Goal: Information Seeking & Learning: Find specific fact

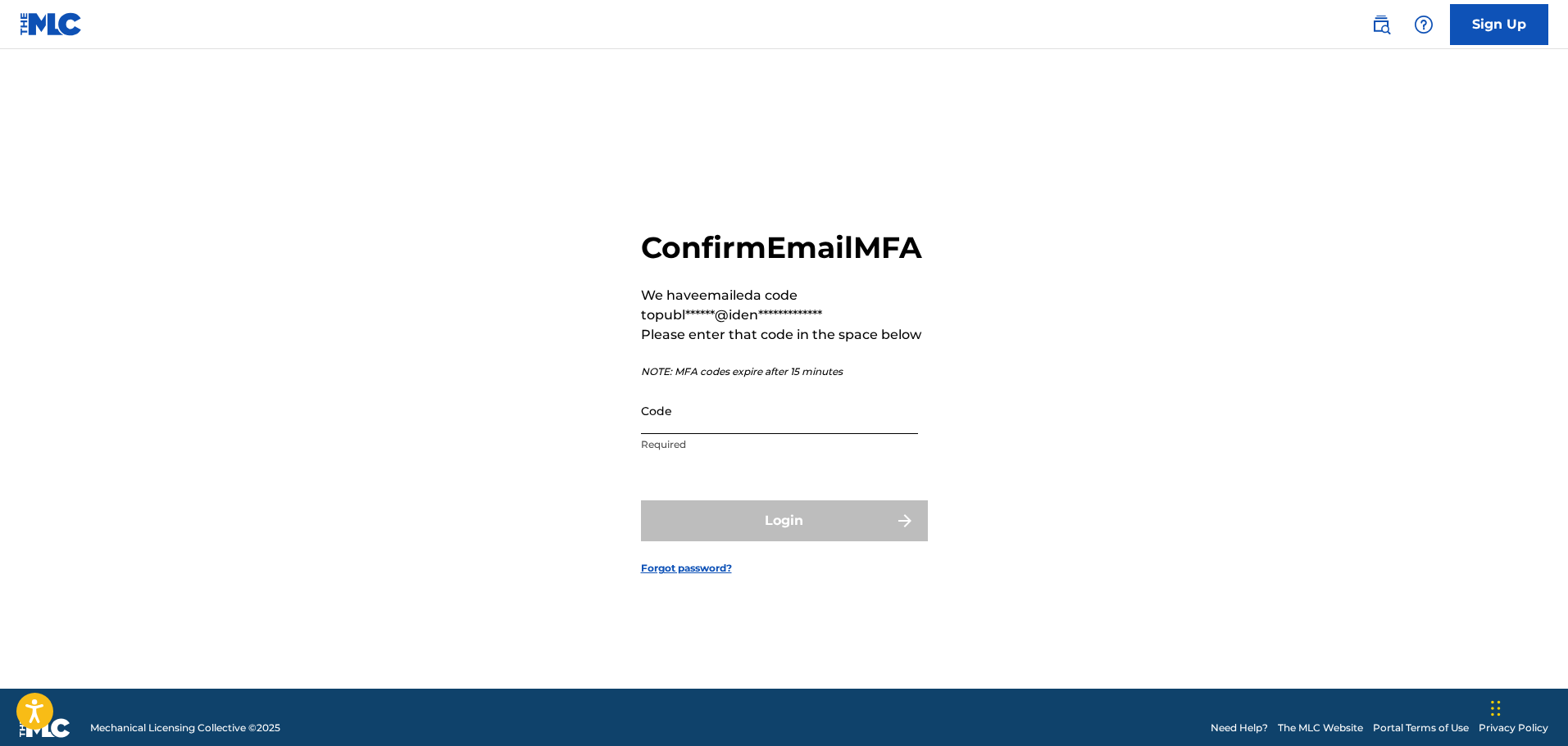
click at [767, 433] on input "Code" at bounding box center [780, 411] width 277 height 47
paste input "616681"
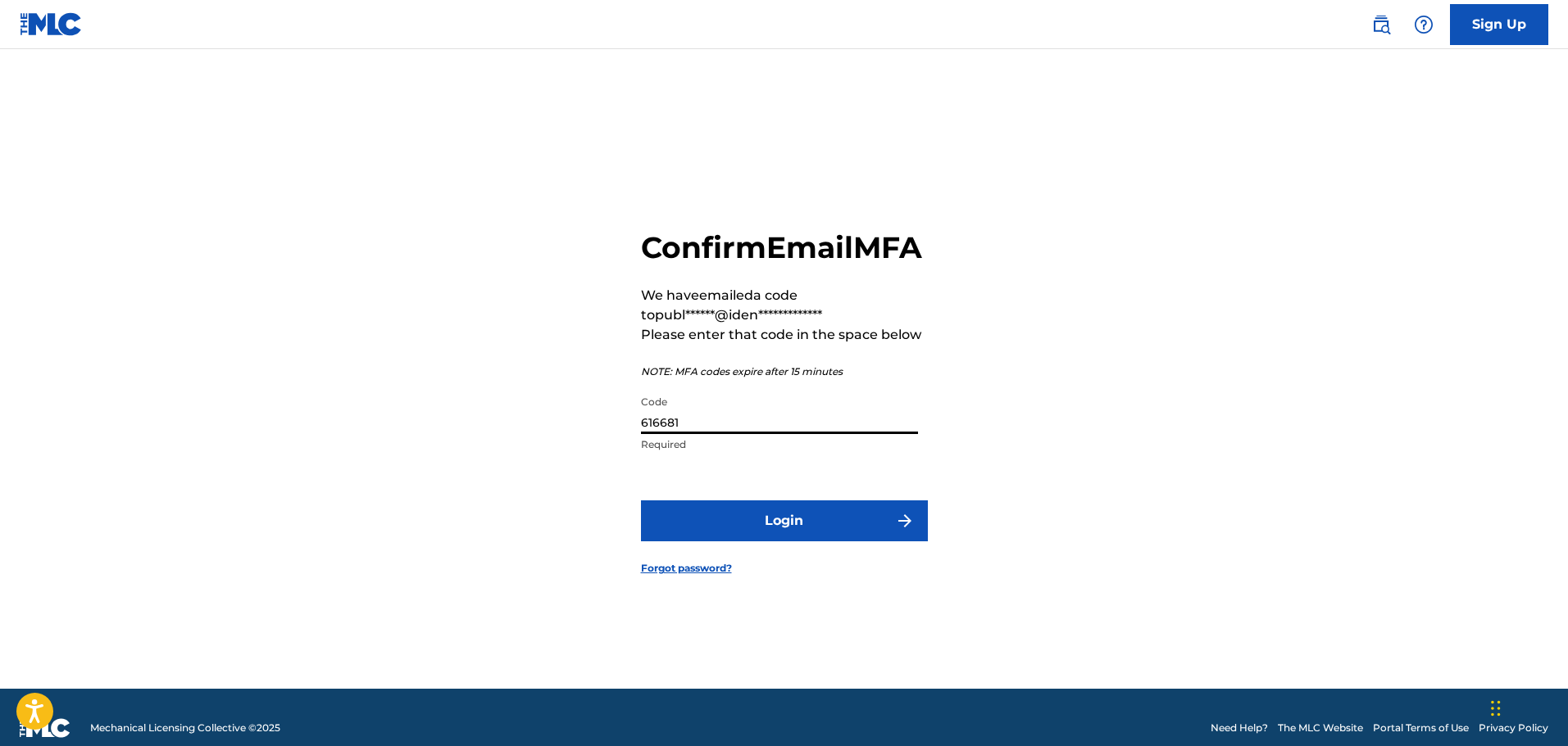
type input "616681"
click at [641, 501] on button "Login" at bounding box center [784, 521] width 287 height 41
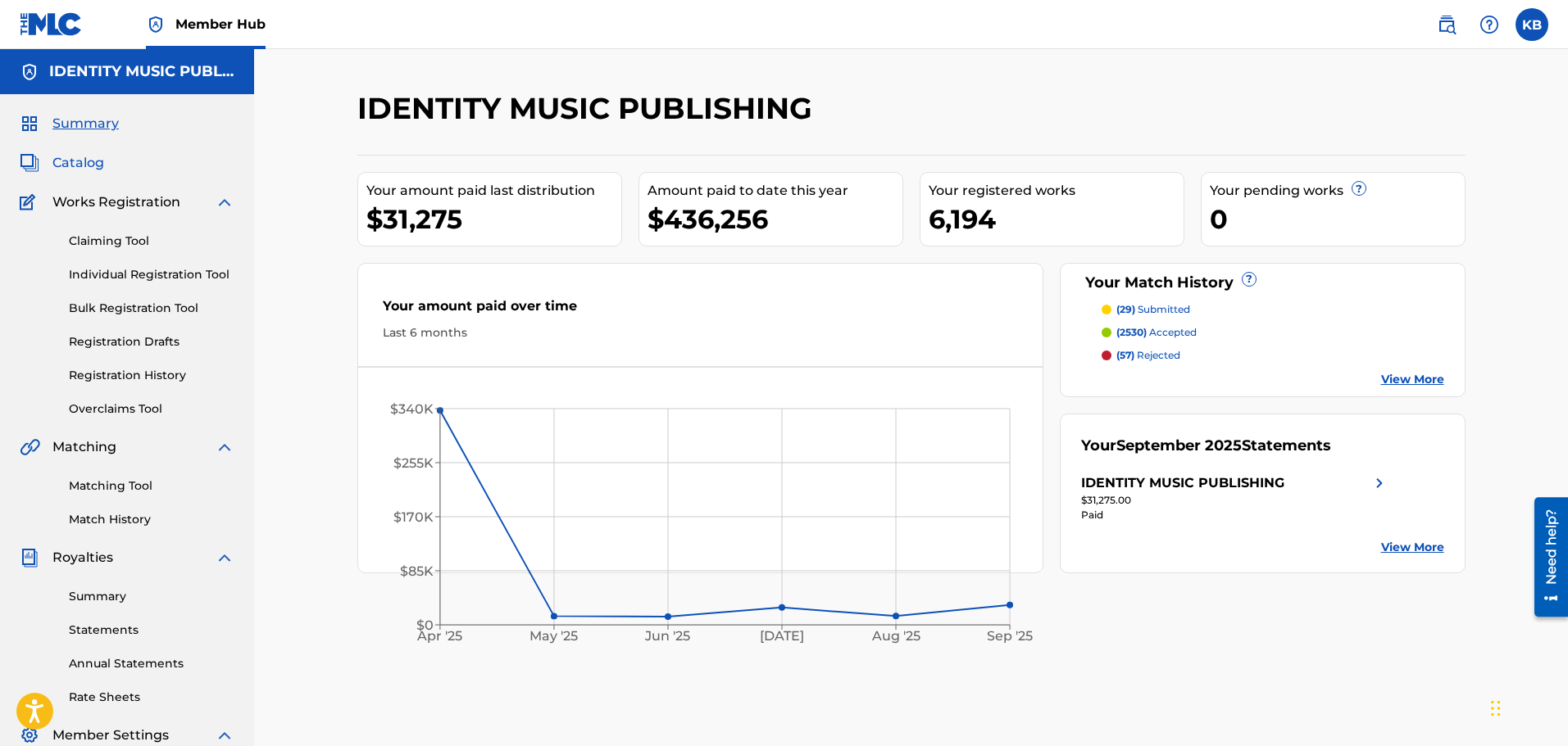
click at [95, 164] on span "Catalog" at bounding box center [78, 163] width 52 height 20
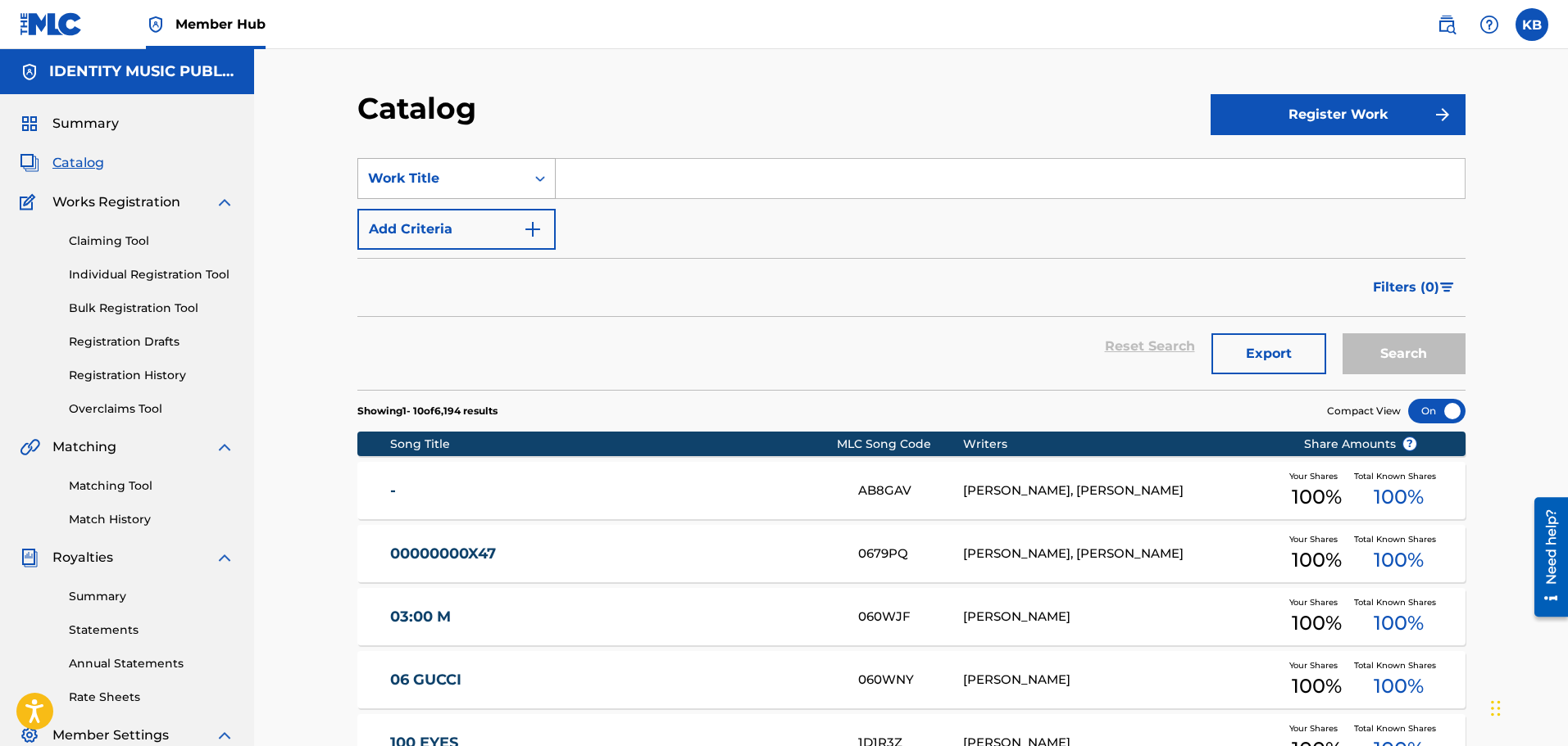
click at [509, 183] on div "Work Title" at bounding box center [442, 179] width 147 height 20
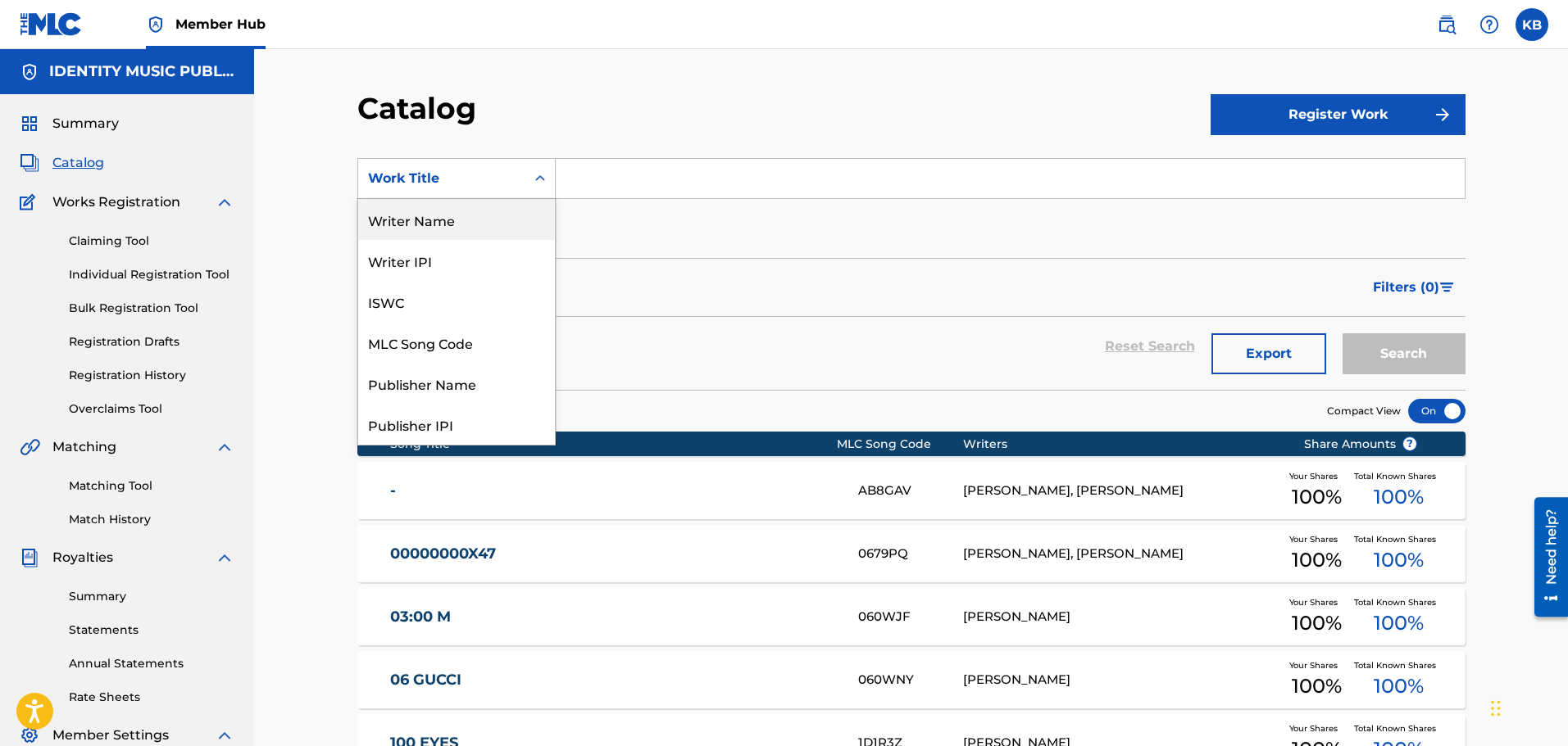
click at [461, 219] on div "Writer Name" at bounding box center [457, 220] width 196 height 41
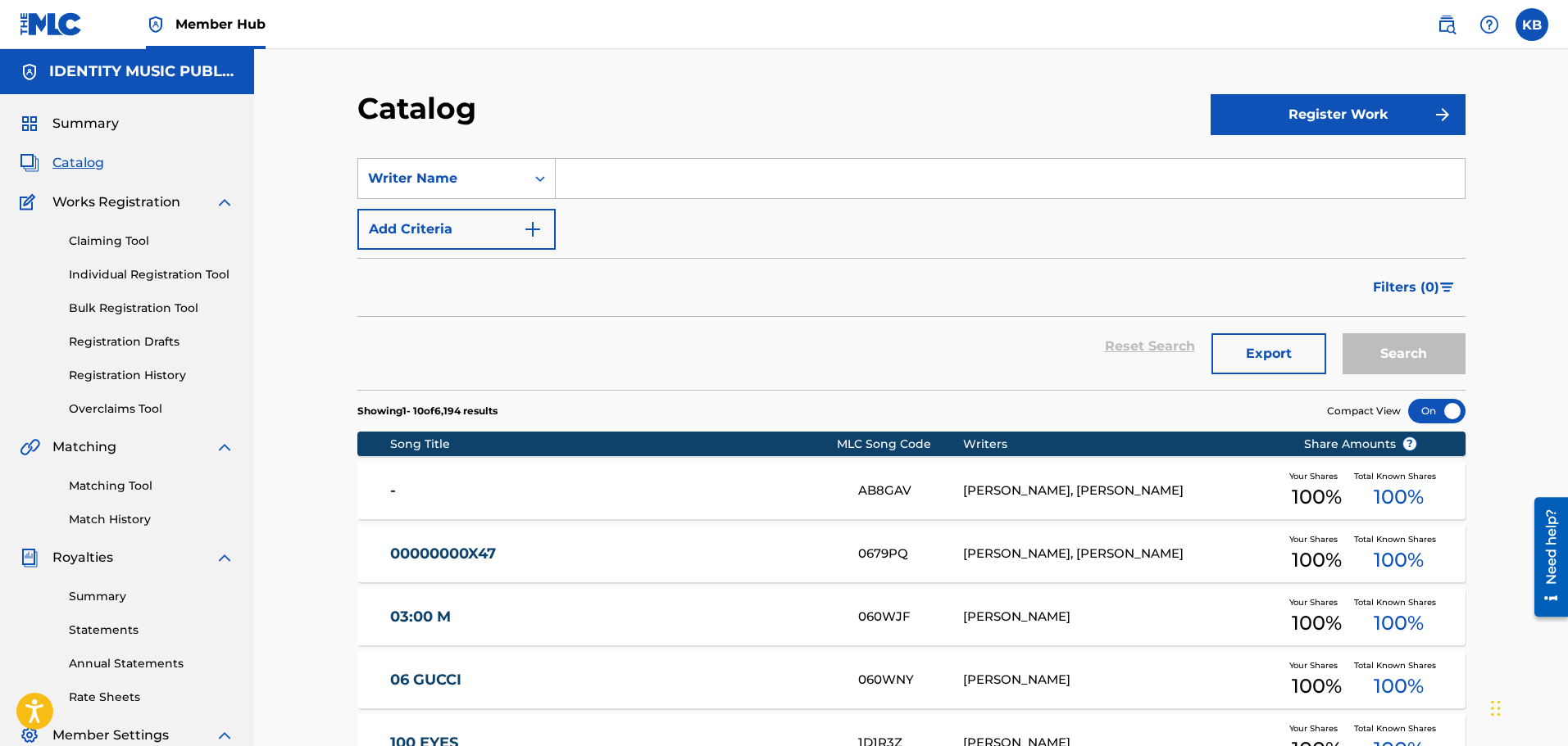
click at [736, 178] on input "Search Form" at bounding box center [1010, 179] width 909 height 39
type input "burcu"
click at [1342, 334] on button "Search" at bounding box center [1403, 354] width 123 height 41
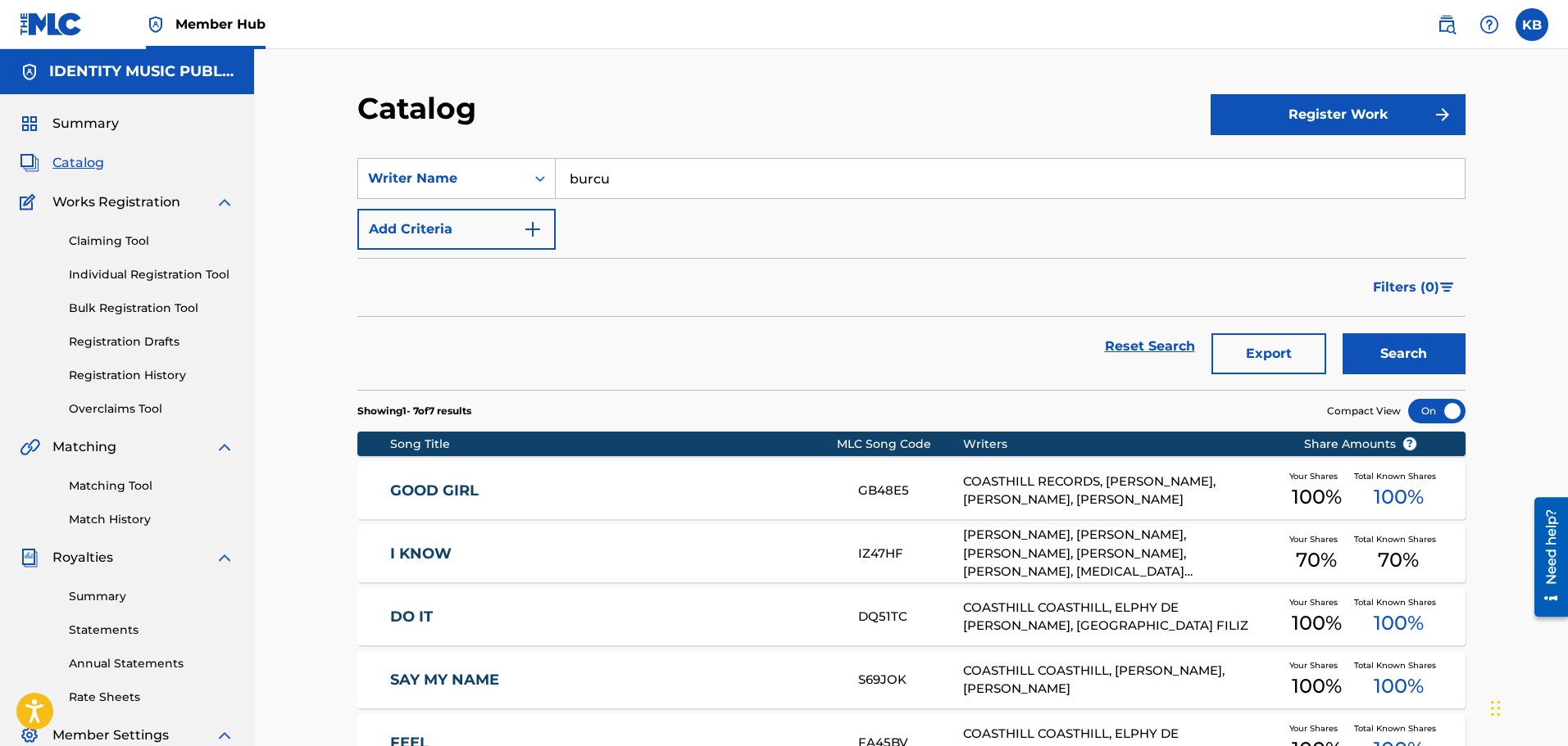
click at [754, 491] on link "GOOD GIRL" at bounding box center [613, 491] width 446 height 19
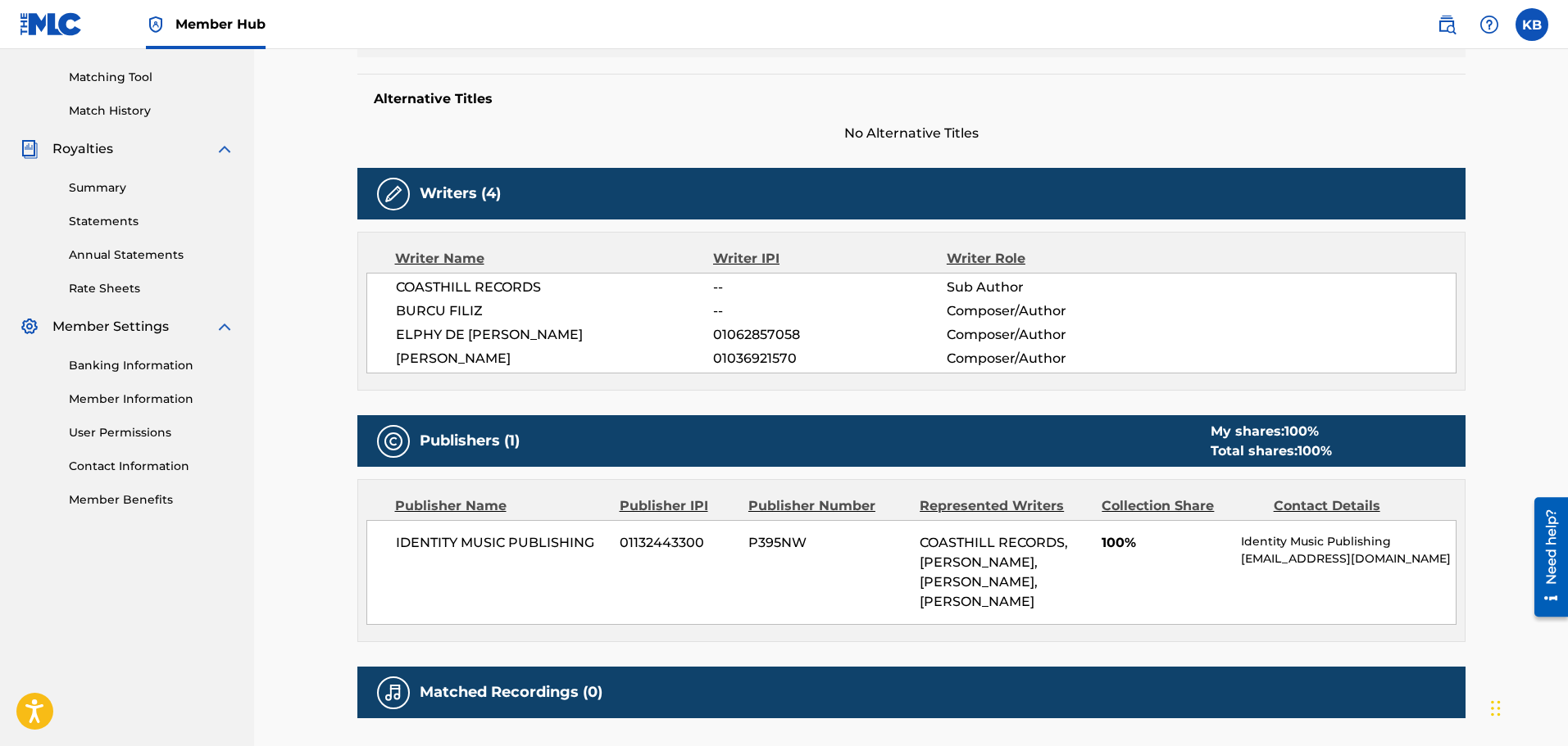
scroll to position [409, 0]
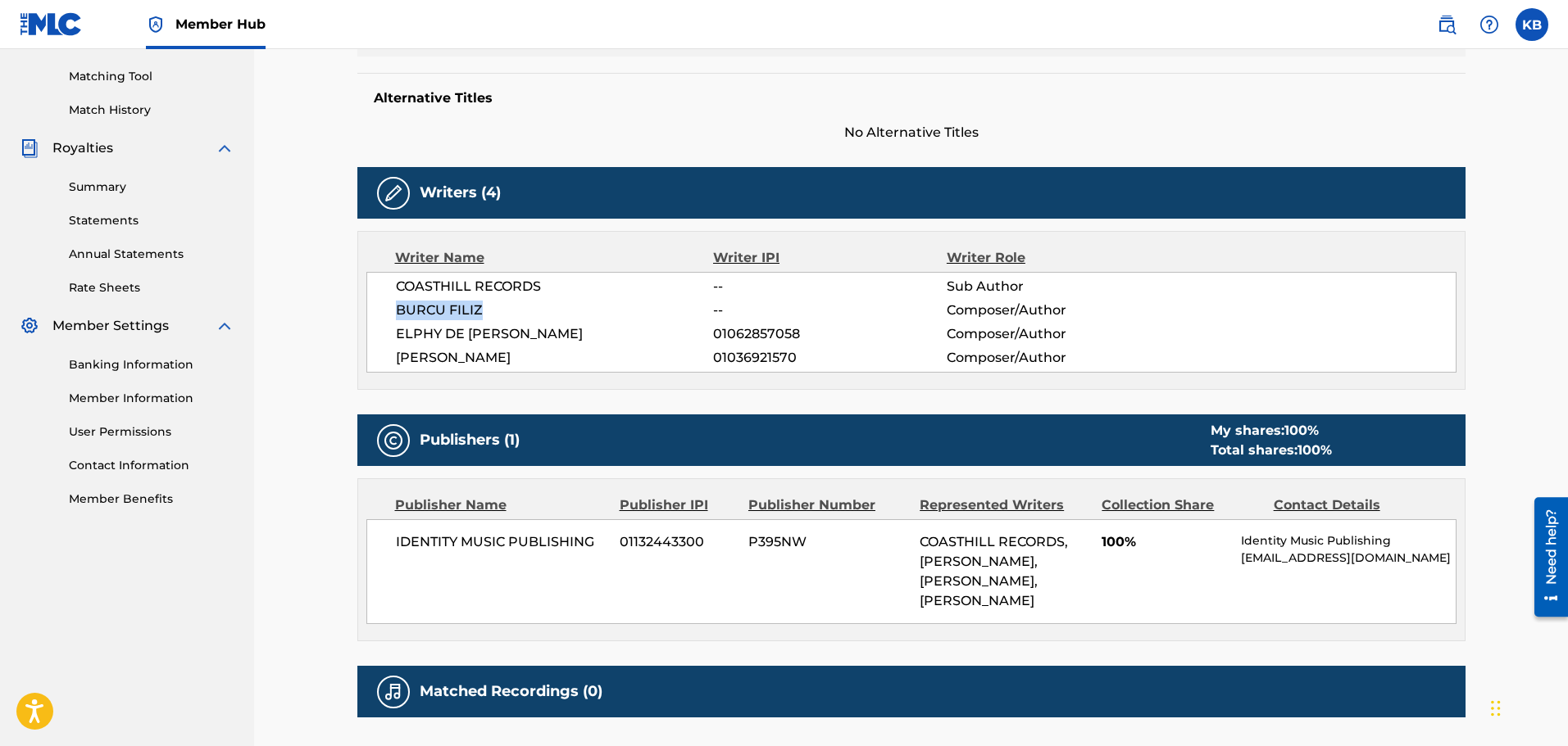
copy span "BURCU FILIZ"
drag, startPoint x: 448, startPoint y: 308, endPoint x: 384, endPoint y: 302, distance: 64.3
click at [384, 302] on div "COASTHILL RECORDS -- Sub Author [PERSON_NAME] -- Composer/Author [PERSON_NAME] …" at bounding box center [911, 322] width 1090 height 101
click at [1439, 18] on img at bounding box center [1446, 25] width 20 height 20
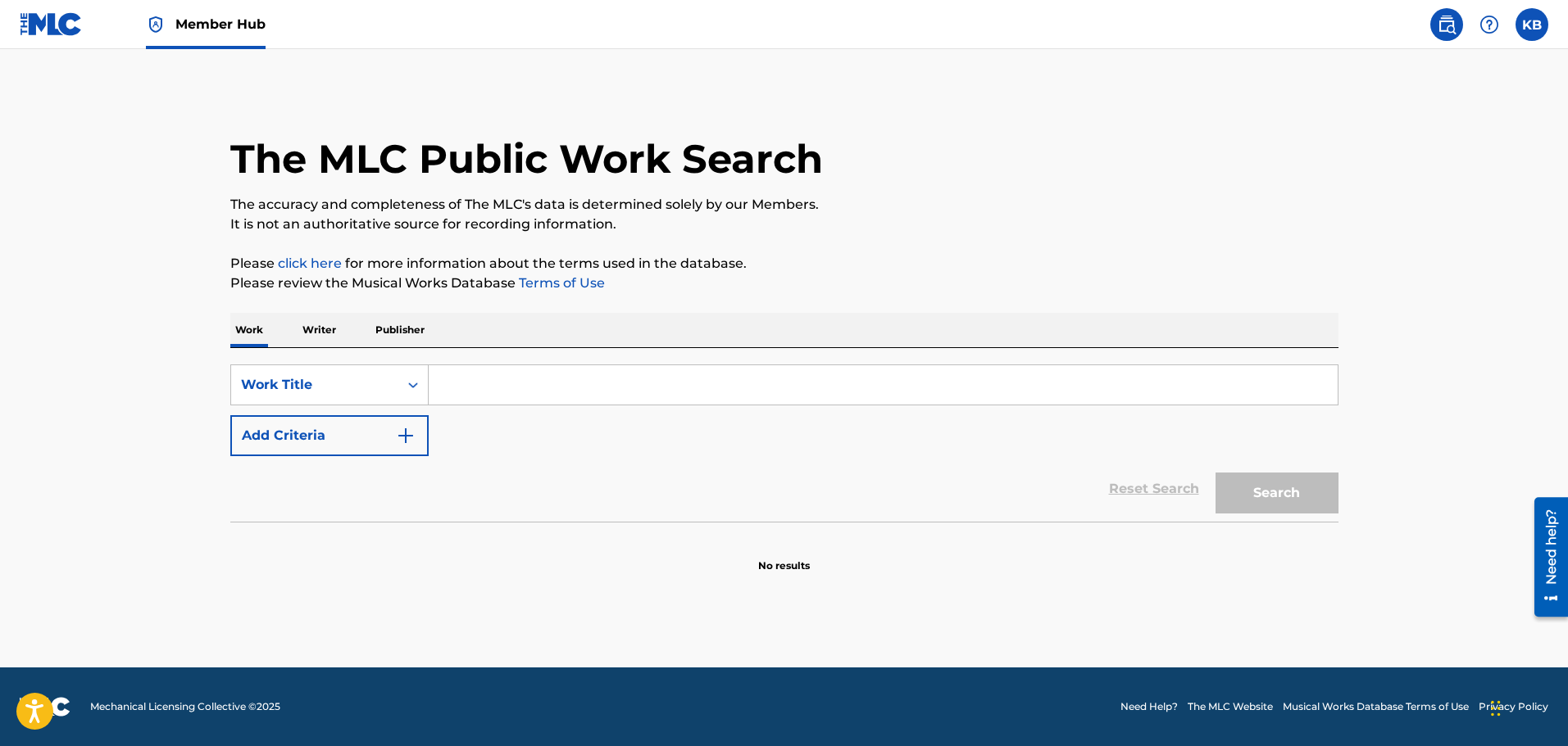
click at [333, 330] on p "Writer" at bounding box center [319, 330] width 43 height 34
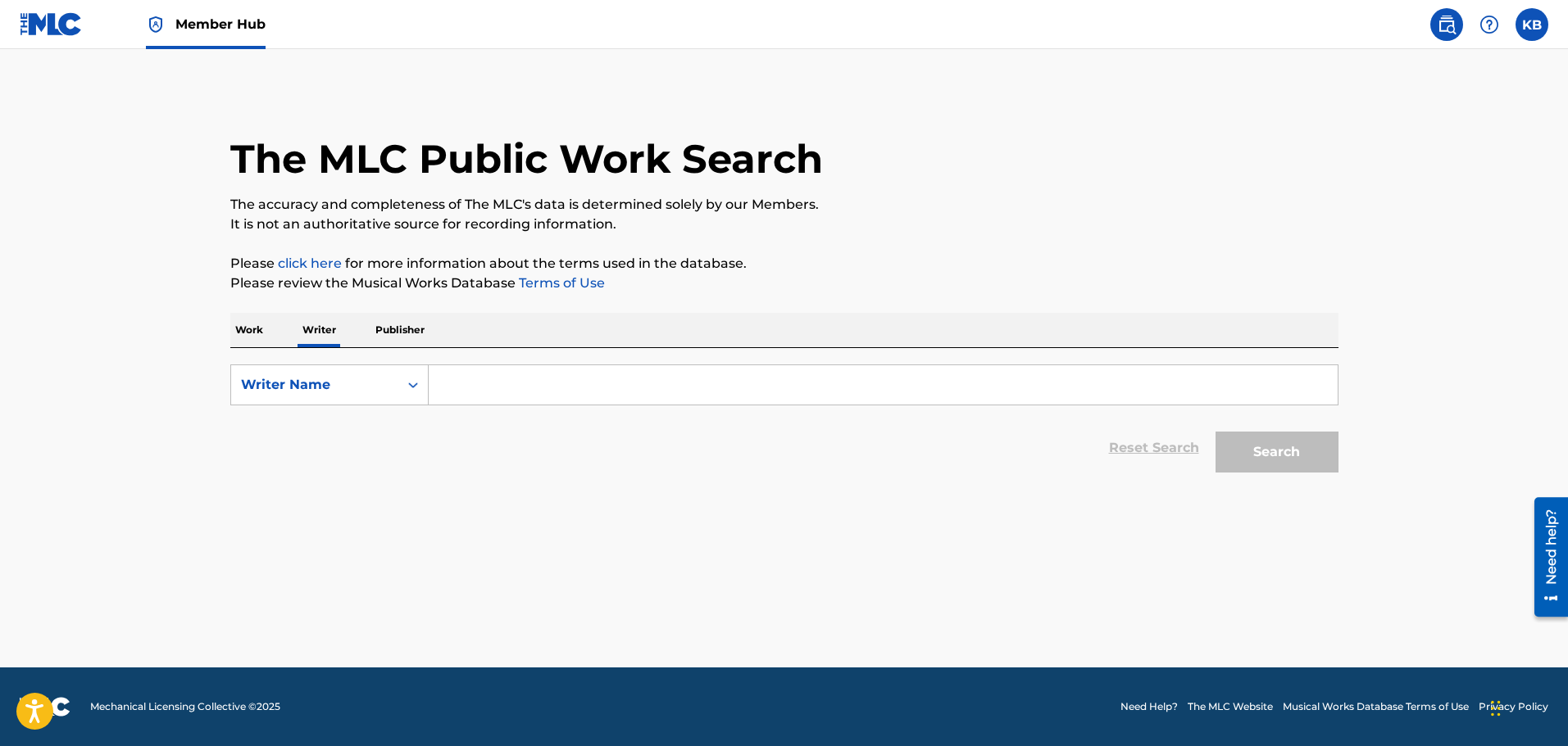
click at [503, 395] on input "Search Form" at bounding box center [884, 385] width 909 height 39
paste input "BURCU FILIZ"
type input "BURCU FILIZ"
click at [1216, 432] on button "Search" at bounding box center [1276, 453] width 123 height 41
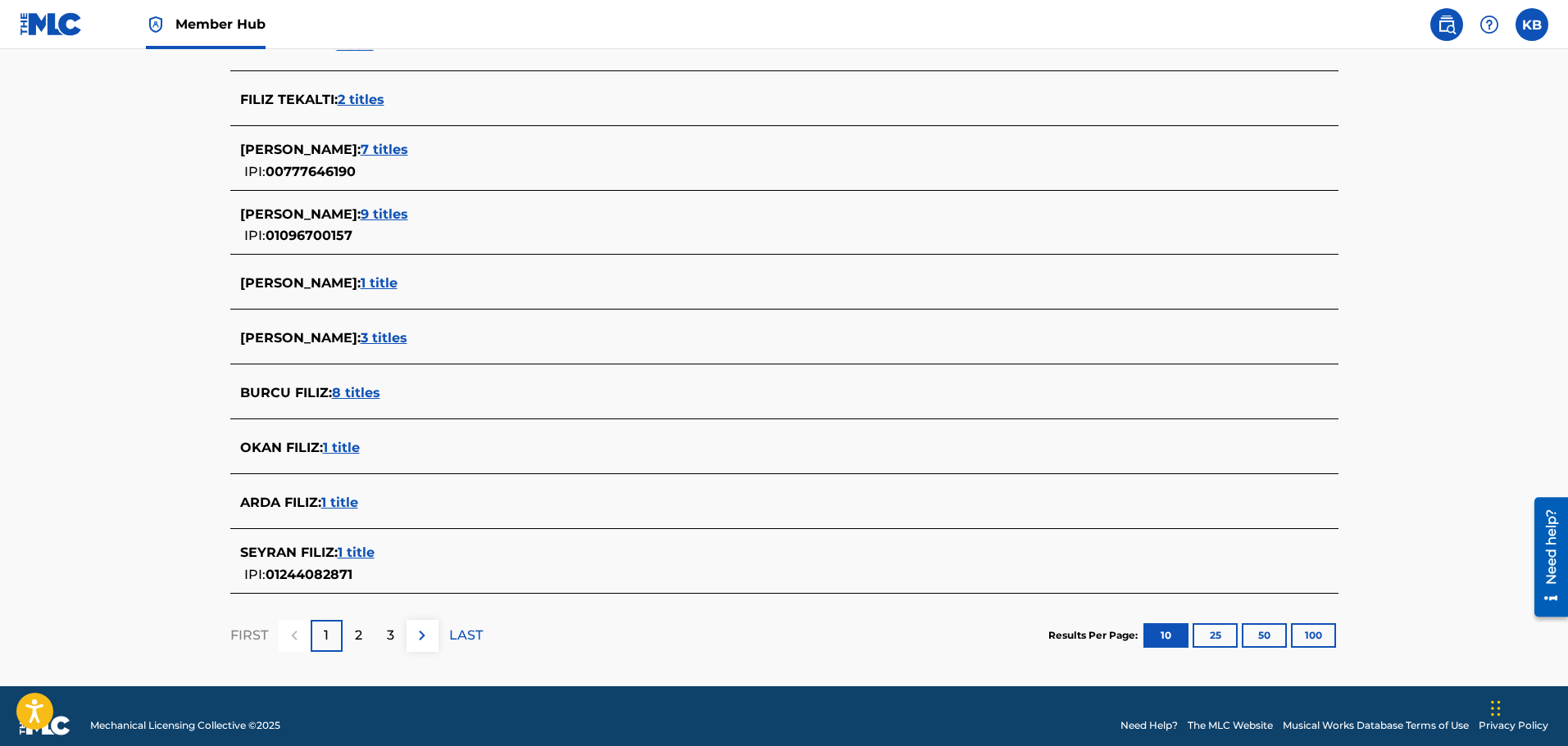
scroll to position [328, 0]
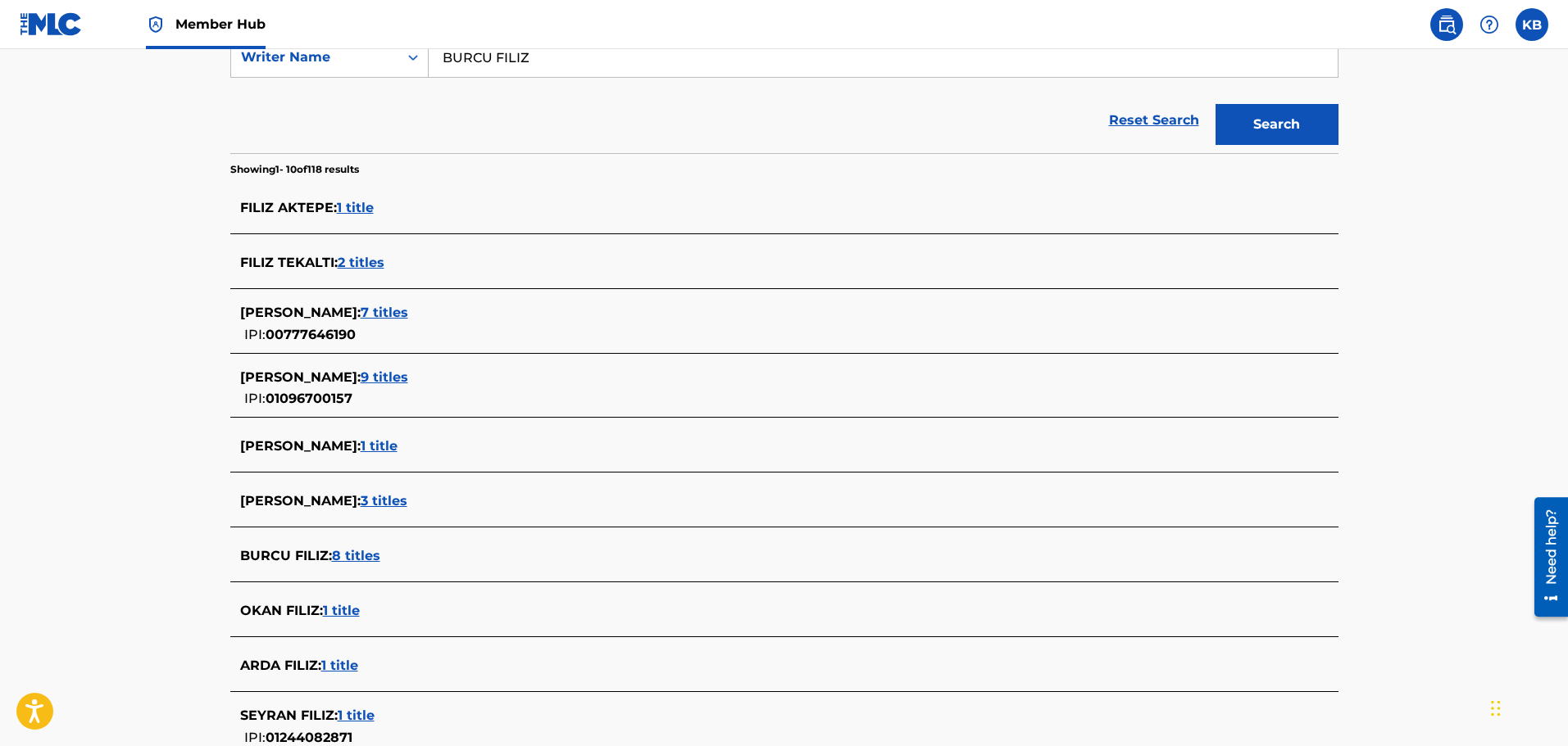
click at [356, 559] on span "8 titles" at bounding box center [355, 556] width 48 height 16
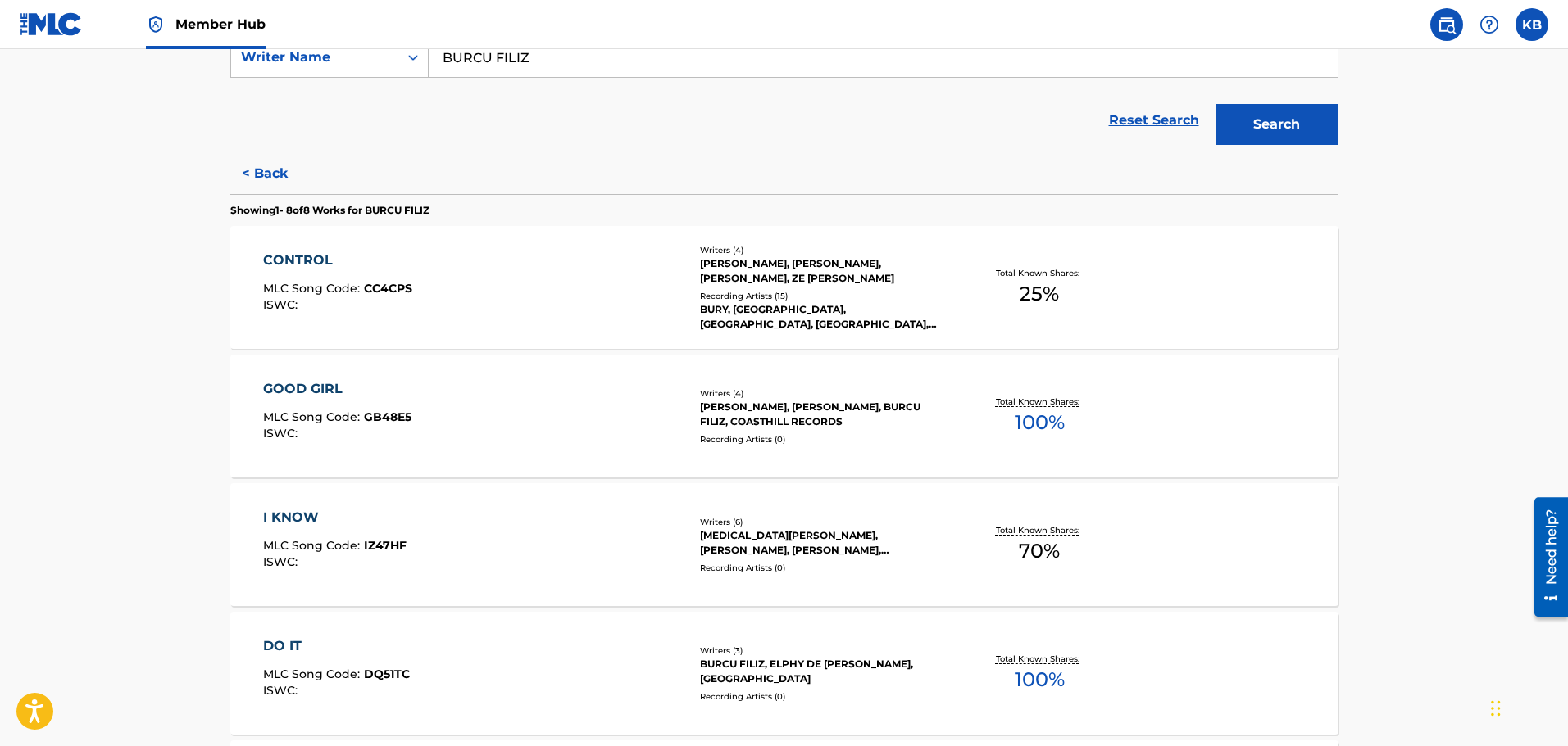
click at [595, 151] on div "Reset Search Search" at bounding box center [784, 120] width 1108 height 66
